Goal: Task Accomplishment & Management: Use online tool/utility

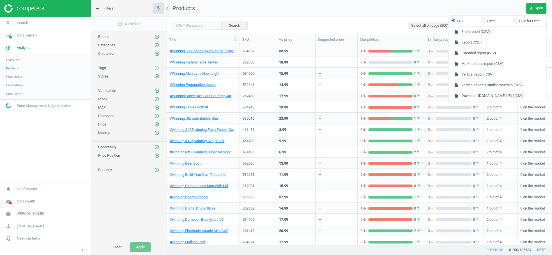
scroll to position [199, 385]
click at [22, 240] on span "Need our help?" at bounding box center [29, 238] width 24 height 5
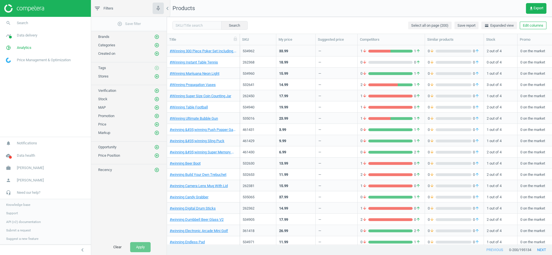
click at [13, 214] on span "Support" at bounding box center [12, 213] width 12 height 4
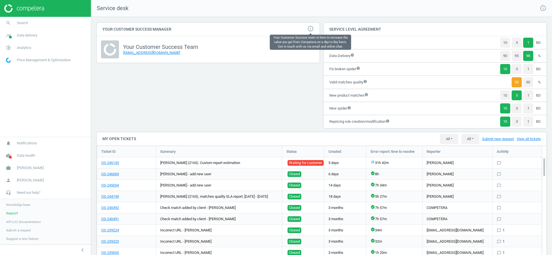
scroll to position [178, 459]
click at [31, 47] on span "Analytics" at bounding box center [24, 47] width 15 height 5
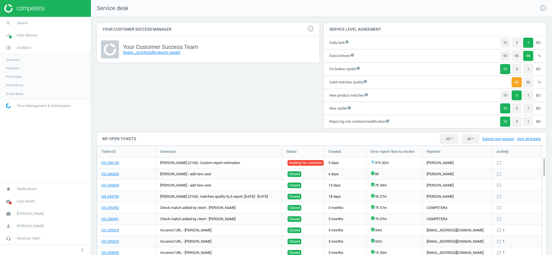
click at [16, 87] on span "Promotions" at bounding box center [14, 85] width 17 height 4
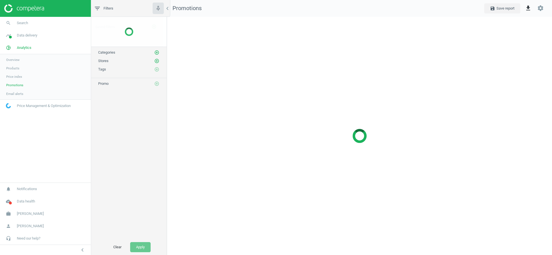
scroll to position [247, 395]
click at [13, 71] on link "Products" at bounding box center [45, 68] width 91 height 8
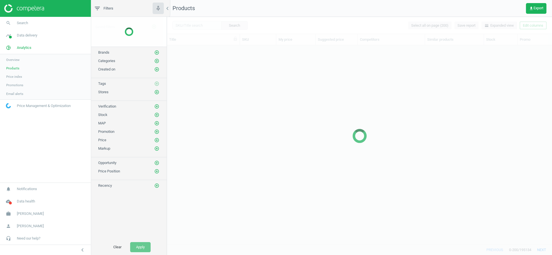
scroll to position [199, 385]
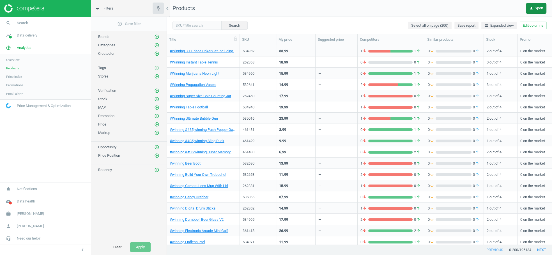
click at [537, 8] on span "get_app Export" at bounding box center [536, 8] width 14 height 4
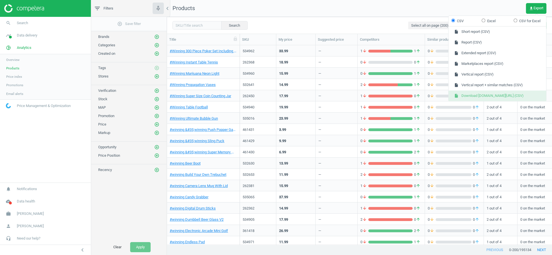
click at [504, 94] on button "insert_drive_file Download [DOMAIN_NAME][URL] (CSV)" at bounding box center [497, 95] width 98 height 11
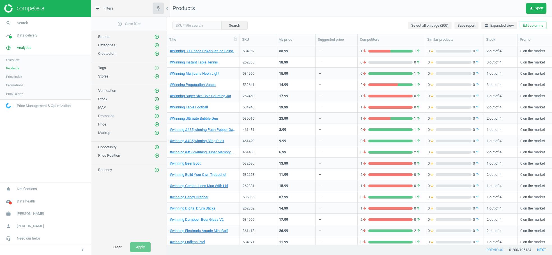
click at [157, 98] on icon "add_circle_outline" at bounding box center [156, 98] width 5 height 5
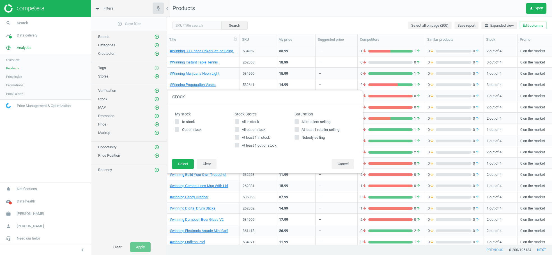
click at [175, 123] on input "In stock" at bounding box center [177, 122] width 4 height 4
checkbox input "true"
click at [181, 164] on button "Select" at bounding box center [183, 164] width 22 height 10
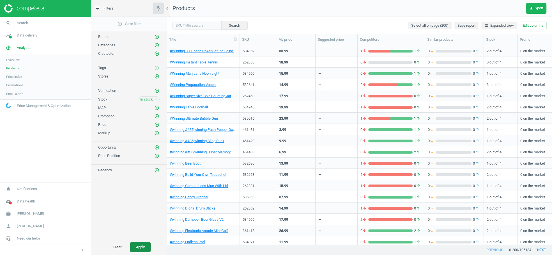
click at [137, 246] on button "Apply" at bounding box center [140, 247] width 20 height 10
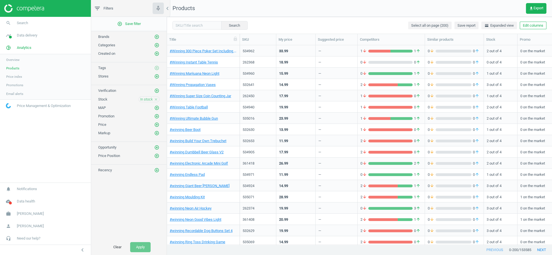
click at [156, 97] on icon "close" at bounding box center [156, 99] width 4 height 4
click at [156, 96] on icon "add_circle_outline" at bounding box center [156, 98] width 5 height 5
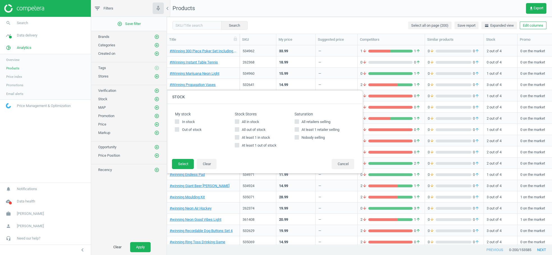
click at [156, 96] on icon "add_circle_outline" at bounding box center [156, 98] width 5 height 5
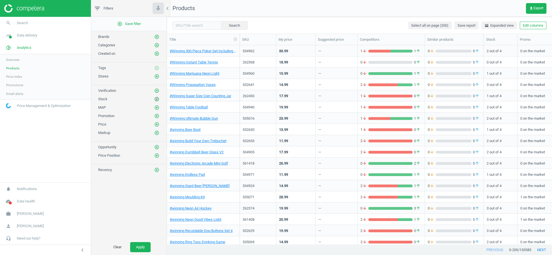
click at [157, 98] on icon "add_circle_outline" at bounding box center [156, 98] width 5 height 5
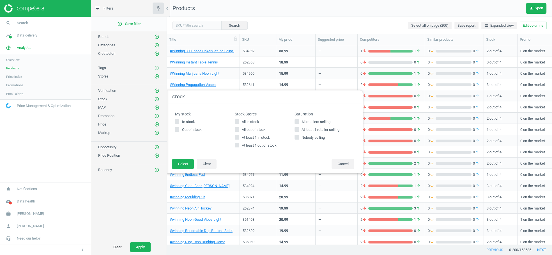
click at [237, 123] on icon at bounding box center [237, 121] width 4 height 4
click at [237, 123] on input "All in stock" at bounding box center [237, 122] width 4 height 4
checkbox input "true"
click at [184, 165] on button "Select" at bounding box center [183, 164] width 22 height 10
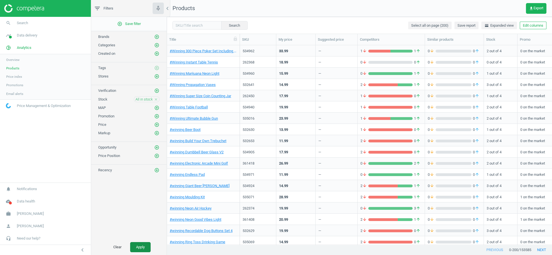
click at [147, 243] on button "Apply" at bounding box center [140, 247] width 20 height 10
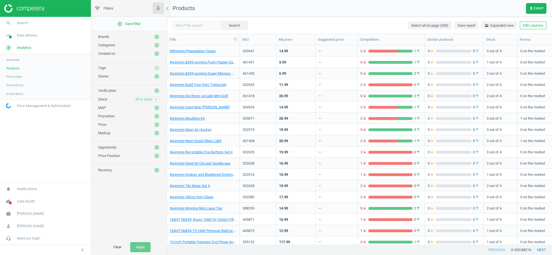
click at [154, 75] on div "Stores add_circle_outline" at bounding box center [128, 76] width 61 height 6
click at [158, 46] on icon "add_circle_outline" at bounding box center [156, 45] width 5 height 5
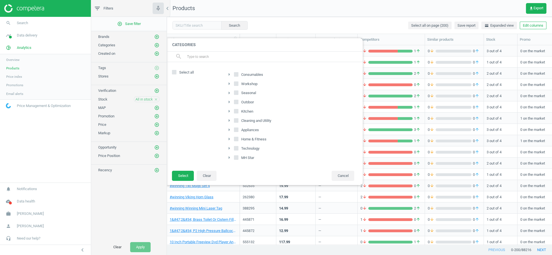
click at [236, 84] on input "Workshop" at bounding box center [236, 84] width 4 height 4
checkbox input "true"
click at [183, 171] on button "Select" at bounding box center [183, 175] width 22 height 10
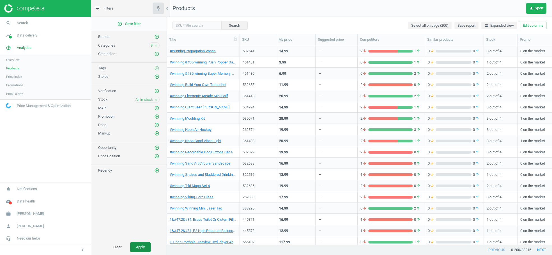
click at [146, 247] on button "Apply" at bounding box center [140, 247] width 20 height 10
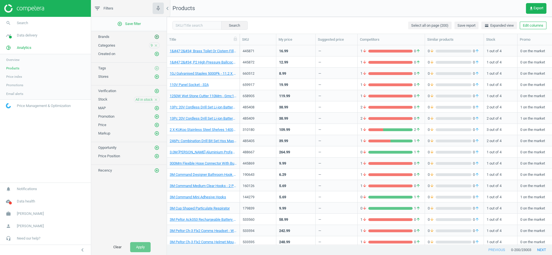
click at [158, 36] on icon "add_circle_outline" at bounding box center [156, 36] width 5 height 5
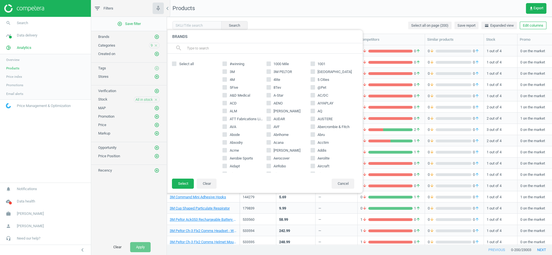
click at [269, 163] on icon at bounding box center [268, 165] width 4 height 4
click at [269, 164] on input "AirRobo" at bounding box center [269, 166] width 4 height 4
checkbox input "true"
click at [269, 157] on input "Aerocover" at bounding box center [269, 158] width 4 height 4
checkbox input "true"
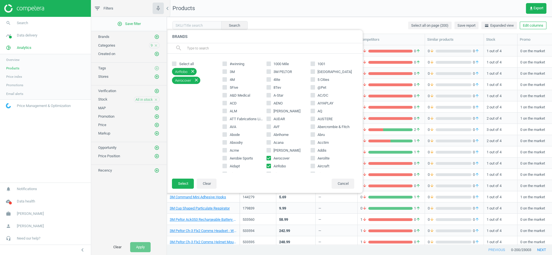
click at [268, 140] on input "Acana" at bounding box center [269, 142] width 4 height 4
checkbox input "true"
click at [314, 126] on input "Abercrombie & Fitch" at bounding box center [313, 126] width 4 height 4
checkbox input "true"
click at [314, 118] on input "AUSTERE" at bounding box center [313, 119] width 4 height 4
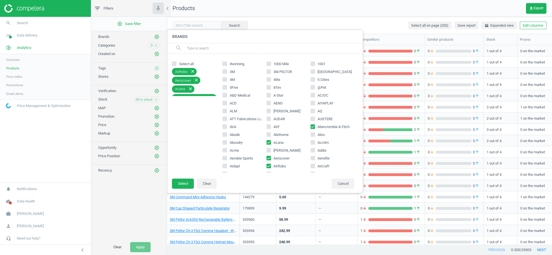
checkbox input "true"
click at [184, 182] on button "Select" at bounding box center [183, 183] width 22 height 10
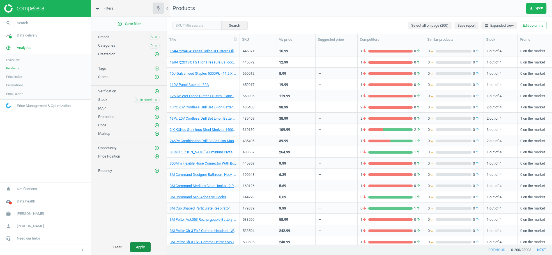
click at [142, 246] on button "Apply" at bounding box center [140, 247] width 20 height 10
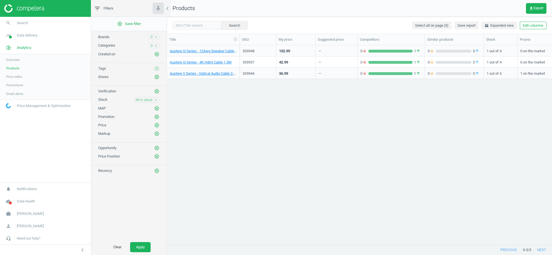
click at [156, 35] on icon "close" at bounding box center [156, 37] width 4 height 4
click at [158, 114] on icon "add_circle_outline" at bounding box center [156, 116] width 5 height 5
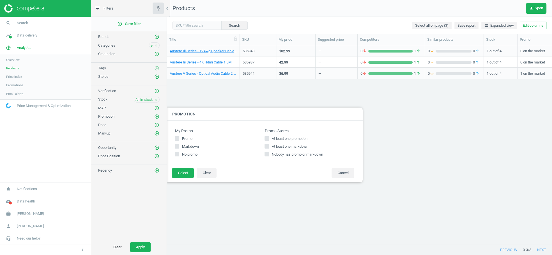
click at [176, 146] on input "Markdown" at bounding box center [177, 146] width 4 height 4
checkbox input "true"
click at [177, 139] on input "Promo" at bounding box center [177, 139] width 4 height 4
checkbox input "true"
click at [179, 174] on button "Select" at bounding box center [183, 173] width 22 height 10
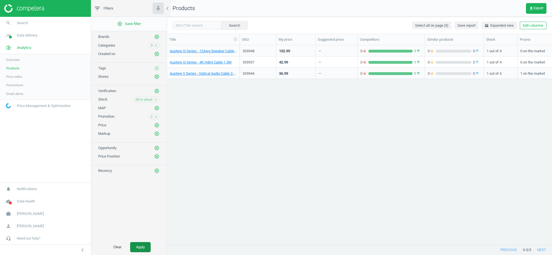
click at [140, 242] on button "Apply" at bounding box center [140, 247] width 20 height 10
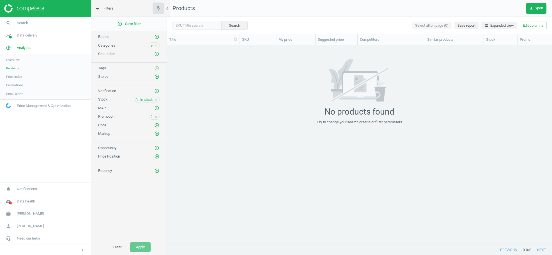
click at [155, 115] on icon "close" at bounding box center [156, 117] width 4 height 4
click at [135, 246] on button "Apply" at bounding box center [140, 247] width 20 height 10
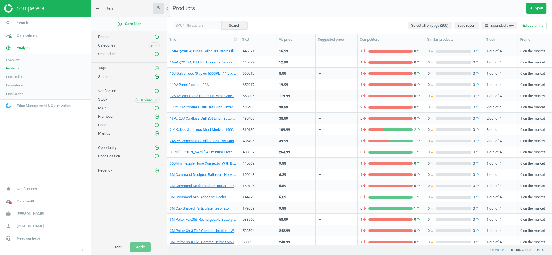
click at [157, 75] on icon "add_circle_outline" at bounding box center [156, 76] width 5 height 5
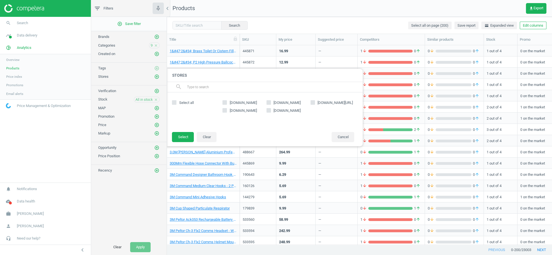
click at [227, 103] on label "[DOMAIN_NAME]" at bounding box center [244, 102] width 44 height 5
click at [227, 103] on input "[DOMAIN_NAME]" at bounding box center [225, 103] width 4 height 4
checkbox input "true"
click at [315, 102] on icon at bounding box center [312, 102] width 4 height 4
click at [314, 102] on input "[DOMAIN_NAME][URL]" at bounding box center [313, 103] width 4 height 4
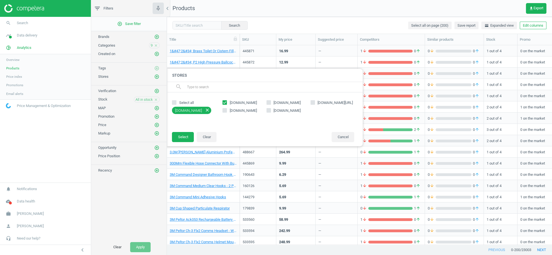
checkbox input "true"
click at [225, 109] on input "[DOMAIN_NAME]" at bounding box center [225, 111] width 4 height 4
checkbox input "true"
click at [186, 136] on button "Select" at bounding box center [183, 137] width 22 height 10
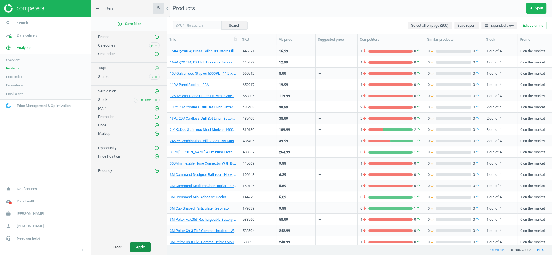
click at [141, 244] on button "Apply" at bounding box center [140, 247] width 20 height 10
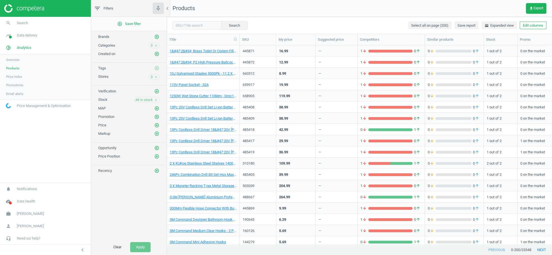
click at [156, 77] on div "3 close" at bounding box center [154, 77] width 11 height 6
click at [156, 76] on icon "close" at bounding box center [156, 77] width 4 height 4
click at [135, 243] on button "Apply" at bounding box center [140, 247] width 20 height 10
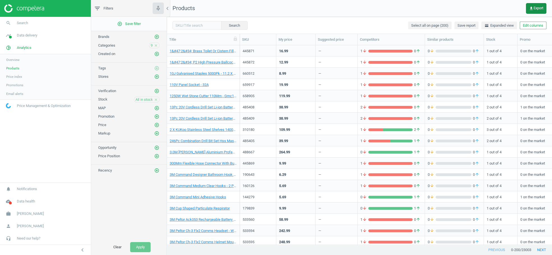
click at [531, 9] on icon "get_app" at bounding box center [531, 8] width 4 height 4
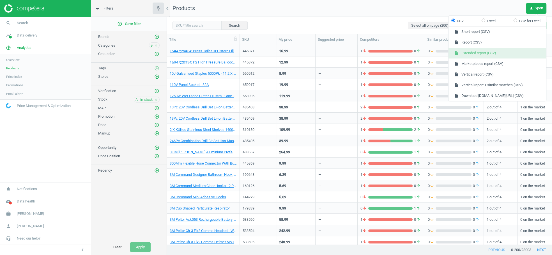
click at [484, 54] on button "insert_drive_file Extended report (CSV)" at bounding box center [497, 53] width 98 height 11
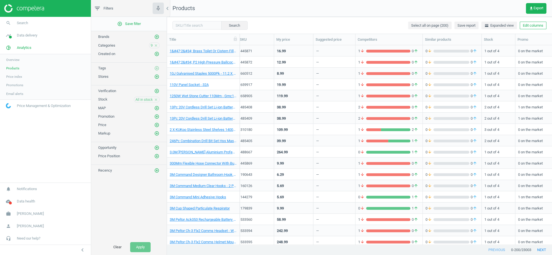
scroll to position [5, 5]
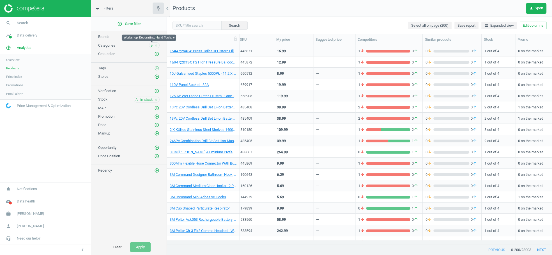
click at [151, 43] on span "9" at bounding box center [152, 45] width 2 height 5
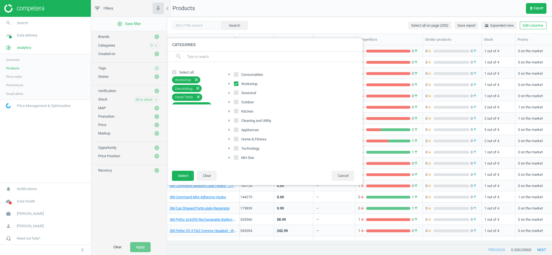
click at [236, 84] on input "Workshop" at bounding box center [236, 84] width 4 height 4
checkbox input "false"
click at [230, 83] on icon "arrow_right" at bounding box center [228, 83] width 7 height 7
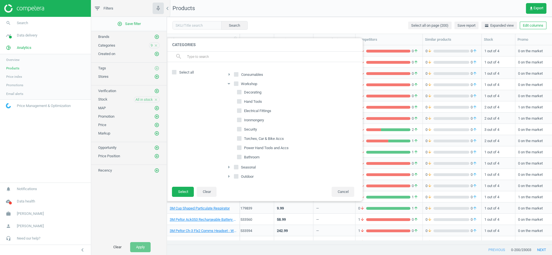
click at [240, 93] on input "Decorating" at bounding box center [239, 92] width 4 height 4
checkbox input "true"
click at [240, 101] on input "Hand Tools" at bounding box center [239, 102] width 4 height 4
checkbox input "true"
click at [241, 110] on input "Electrical Fittings" at bounding box center [239, 111] width 4 height 4
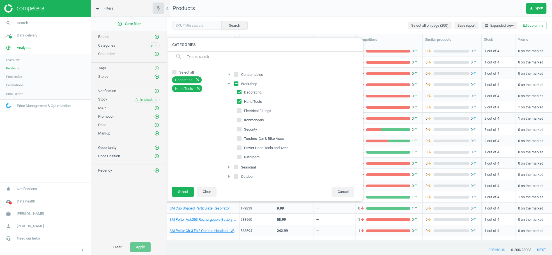
checkbox input "true"
click at [187, 192] on button "Select" at bounding box center [183, 191] width 22 height 10
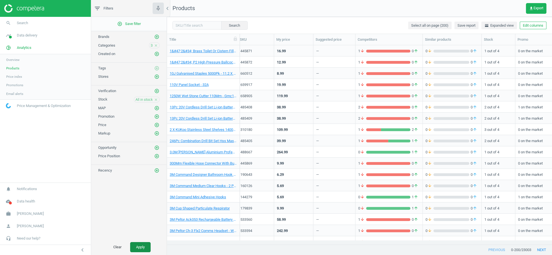
click at [144, 243] on button "Apply" at bounding box center [140, 247] width 20 height 10
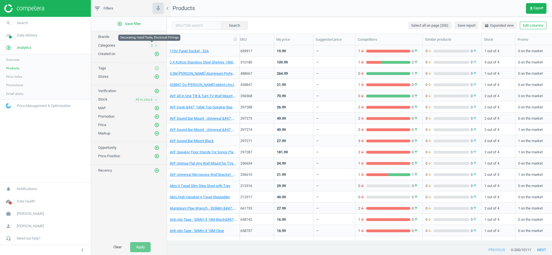
click at [152, 45] on span "3" at bounding box center [152, 45] width 2 height 5
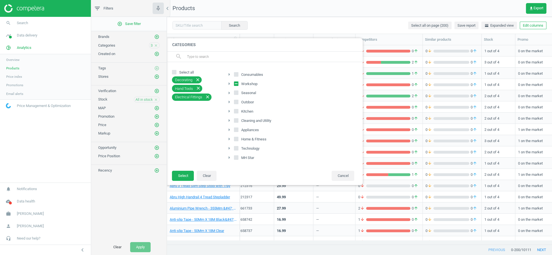
click at [229, 84] on icon "arrow_right" at bounding box center [228, 83] width 7 height 7
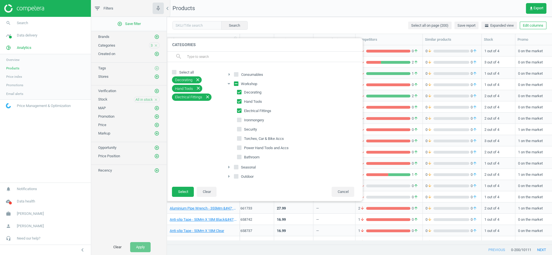
click at [239, 109] on input "Electrical Fittings" at bounding box center [239, 111] width 4 height 4
checkbox input "false"
click at [181, 194] on button "Select" at bounding box center [183, 191] width 22 height 10
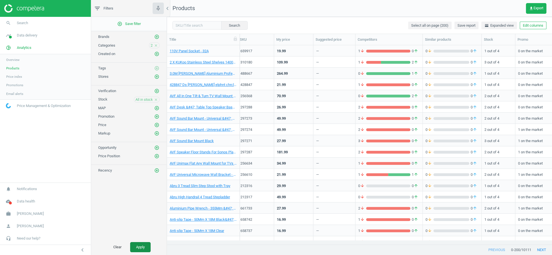
click at [146, 243] on button "Apply" at bounding box center [140, 247] width 20 height 10
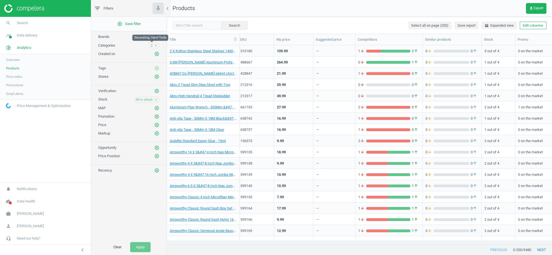
click at [152, 43] on span "2" at bounding box center [152, 45] width 2 height 5
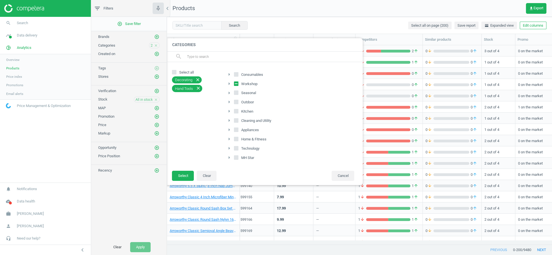
click at [227, 85] on icon "arrow_right" at bounding box center [228, 83] width 7 height 7
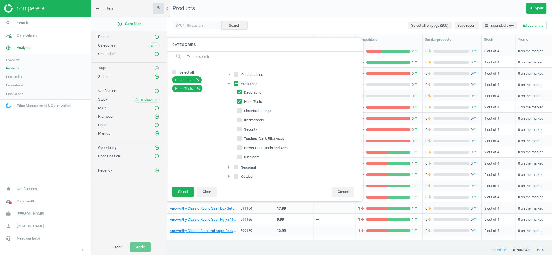
click at [240, 91] on input "Decorating" at bounding box center [239, 92] width 4 height 4
checkbox input "false"
click at [188, 190] on button "Select" at bounding box center [183, 191] width 22 height 10
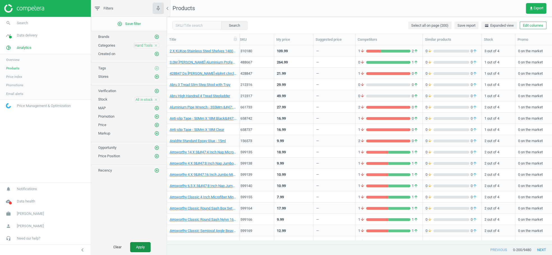
click at [137, 245] on button "Apply" at bounding box center [140, 247] width 20 height 10
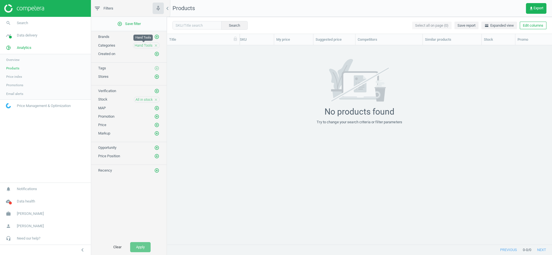
click at [146, 44] on span "Hand Tools" at bounding box center [144, 45] width 18 height 5
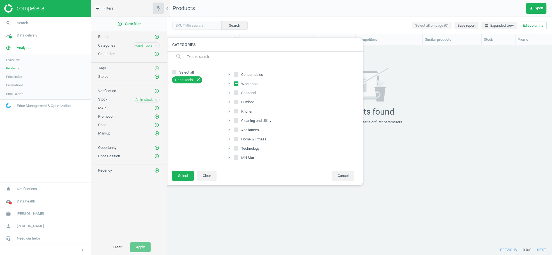
click at [228, 83] on icon "arrow_right" at bounding box center [228, 83] width 7 height 7
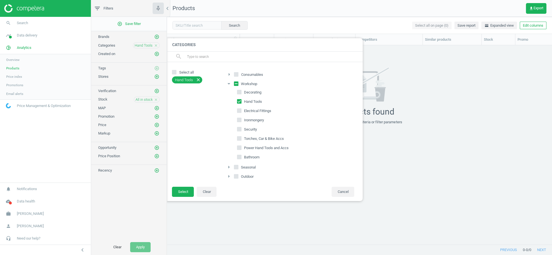
click at [238, 109] on input "Electrical Fittings" at bounding box center [239, 111] width 4 height 4
checkbox input "true"
click at [240, 100] on input "Hand Tools" at bounding box center [239, 102] width 4 height 4
checkbox input "false"
click at [187, 192] on button "Select" at bounding box center [183, 191] width 22 height 10
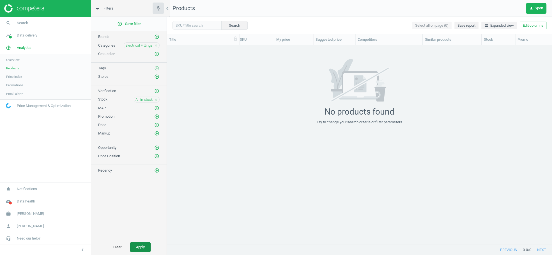
click at [142, 246] on button "Apply" at bounding box center [140, 247] width 20 height 10
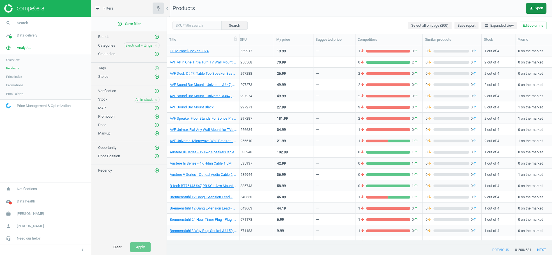
click at [535, 9] on span "get_app Export" at bounding box center [536, 8] width 14 height 4
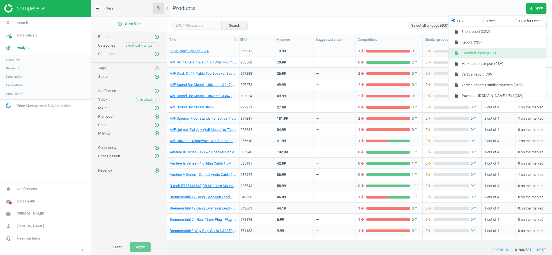
click at [490, 55] on button "insert_drive_file Extended report (CSV)" at bounding box center [497, 53] width 98 height 11
